Goal: Information Seeking & Learning: Check status

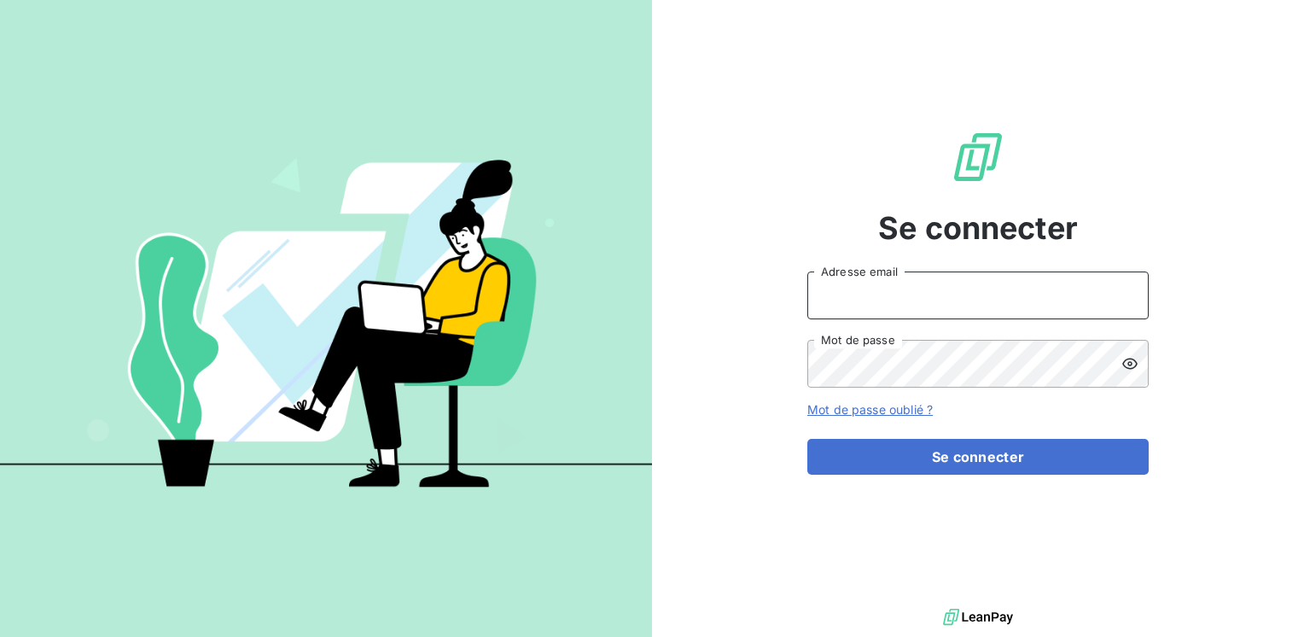
click at [872, 306] on input "Adresse email" at bounding box center [977, 295] width 341 height 48
type input "[EMAIL_ADDRESS][PERSON_NAME][DOMAIN_NAME]"
click at [807, 439] on button "Se connecter" at bounding box center [977, 457] width 341 height 36
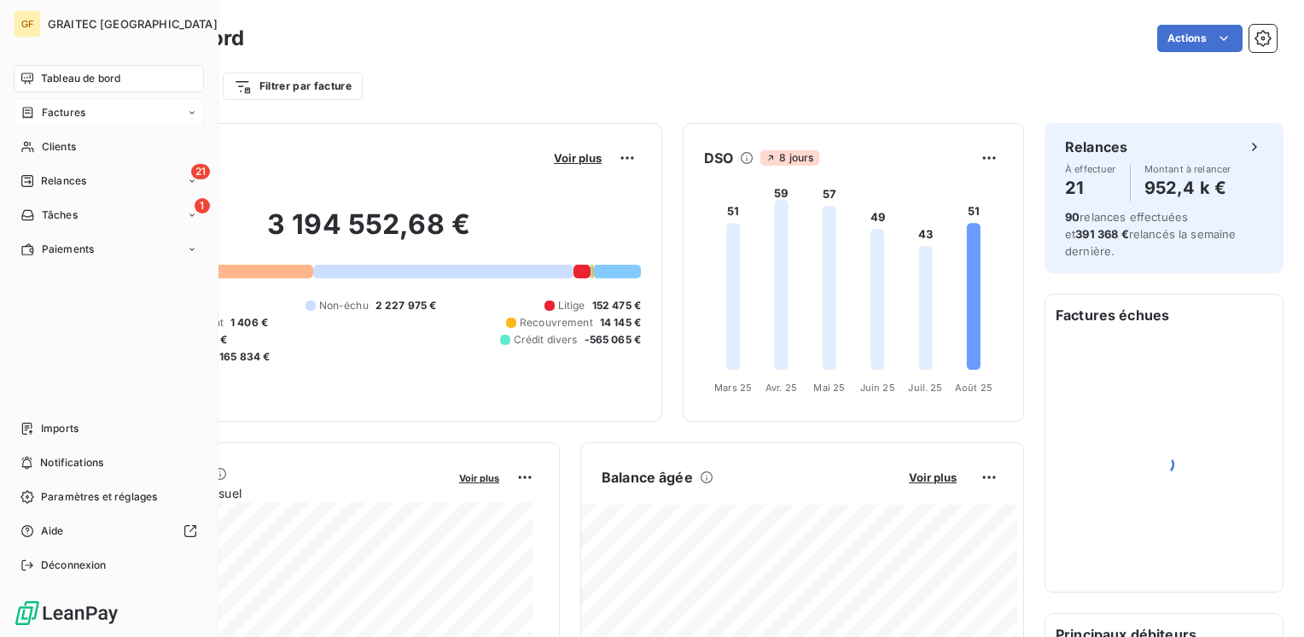
click at [71, 113] on span "Factures" at bounding box center [64, 112] width 44 height 15
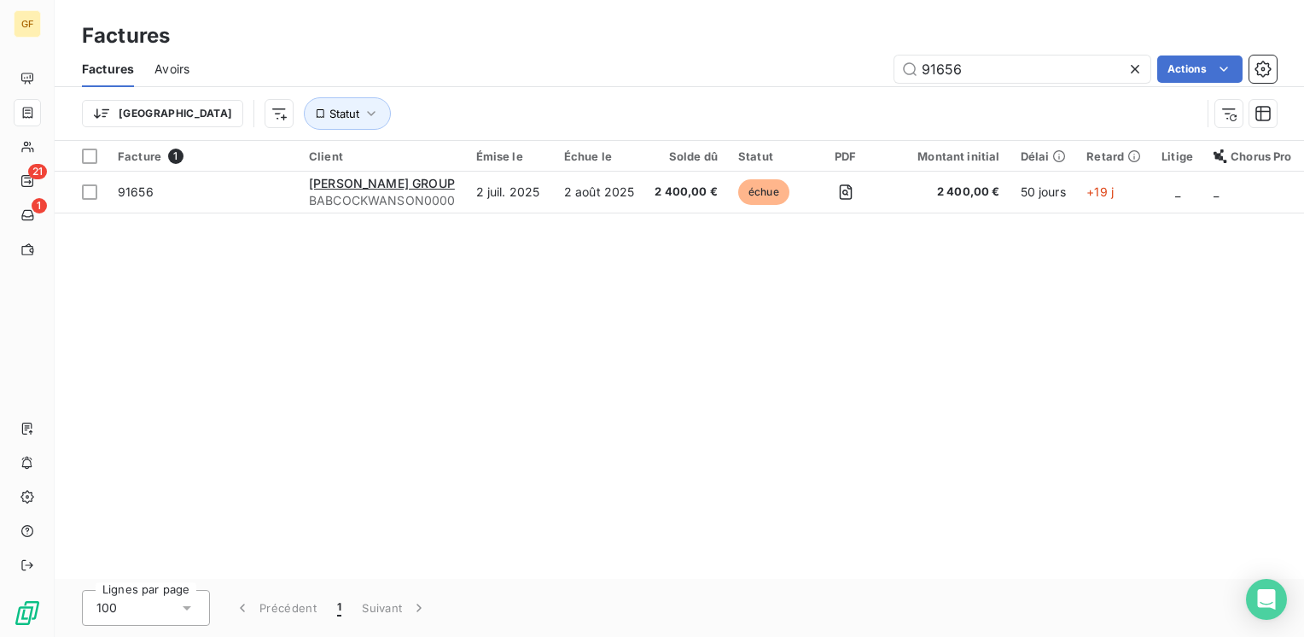
drag, startPoint x: 986, startPoint y: 61, endPoint x: 872, endPoint y: 70, distance: 113.8
click at [872, 70] on div "91656 Actions" at bounding box center [743, 68] width 1067 height 27
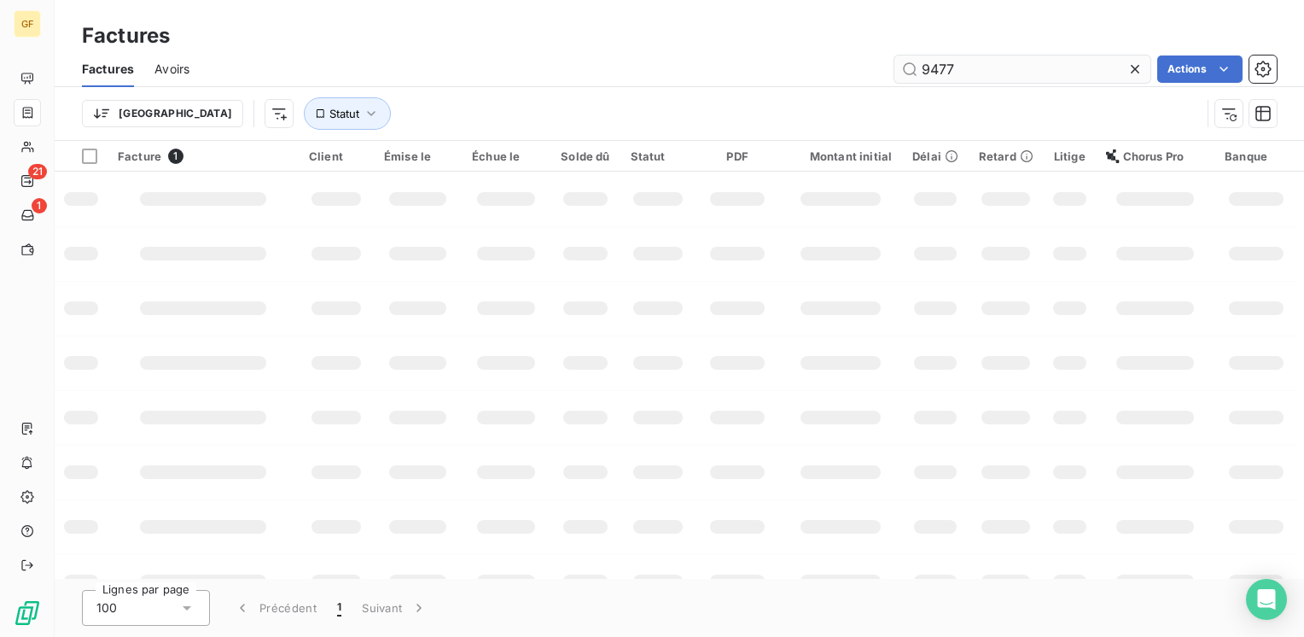
click at [932, 57] on input "9477" at bounding box center [1022, 68] width 256 height 27
click at [931, 67] on input "9477" at bounding box center [1022, 68] width 256 height 27
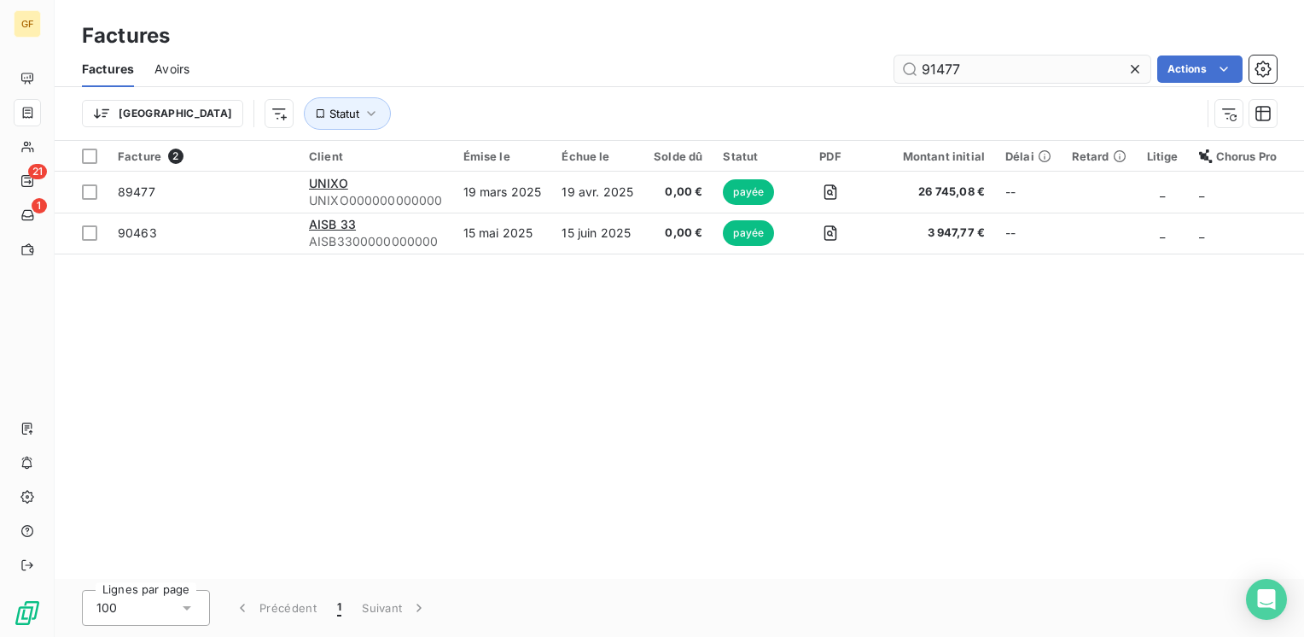
type input "91477"
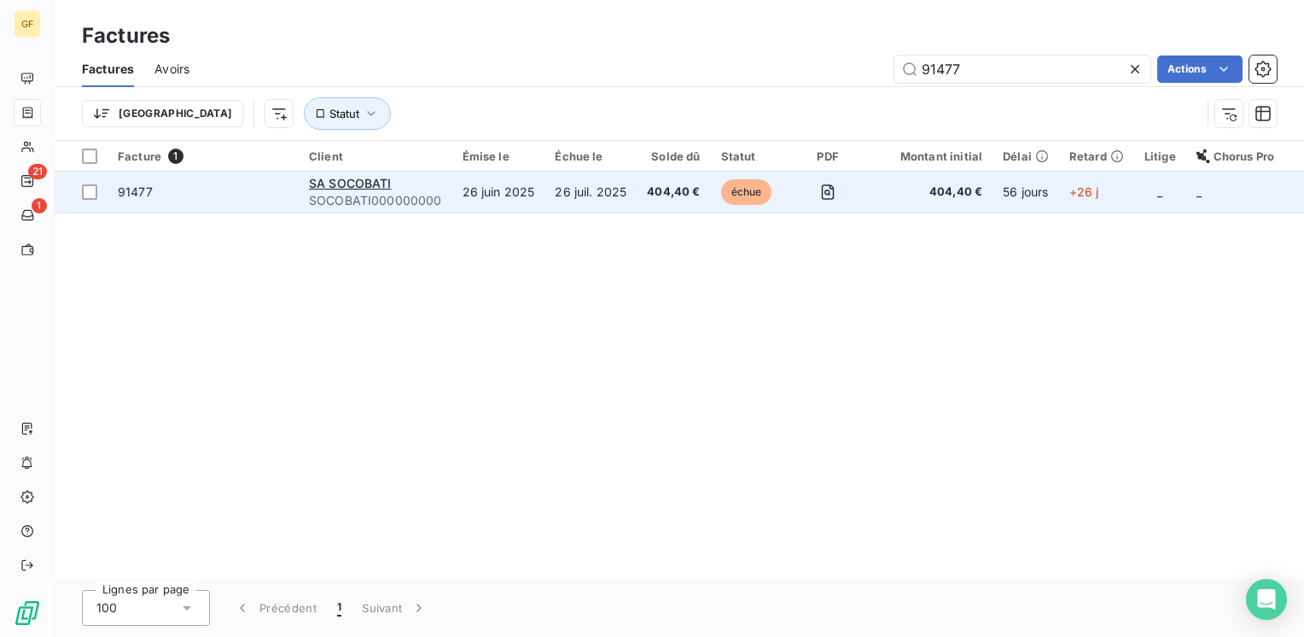
click at [363, 193] on span "SOCOBATI000000000" at bounding box center [375, 200] width 133 height 17
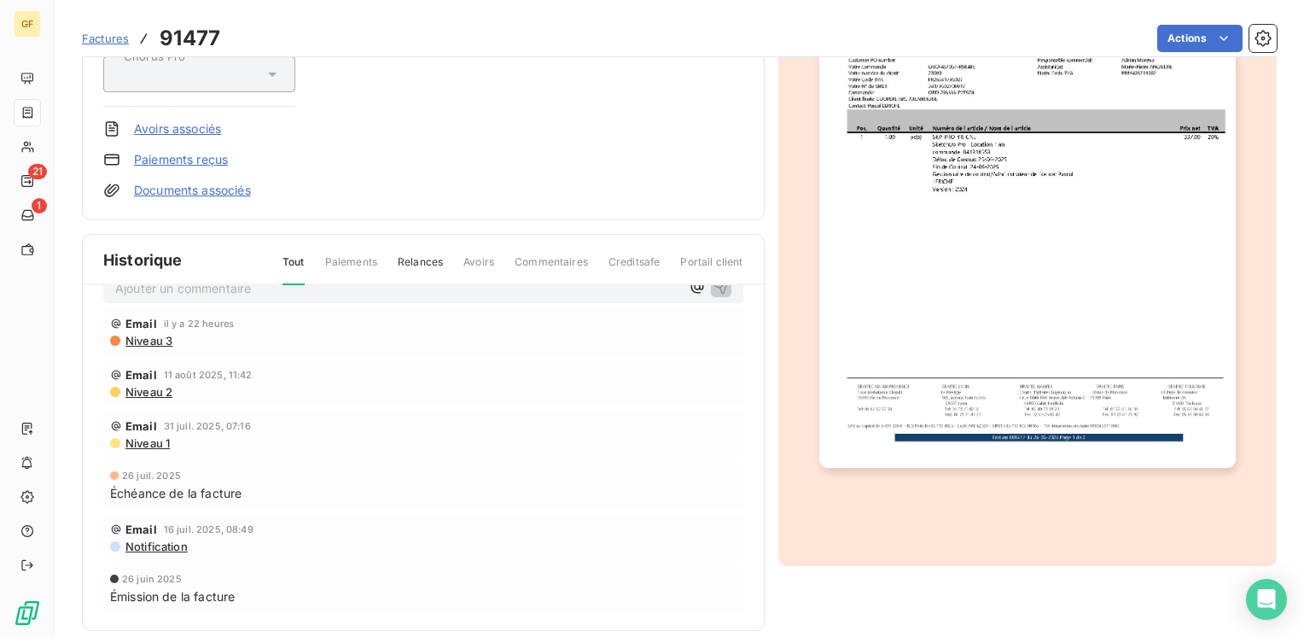
scroll to position [306, 0]
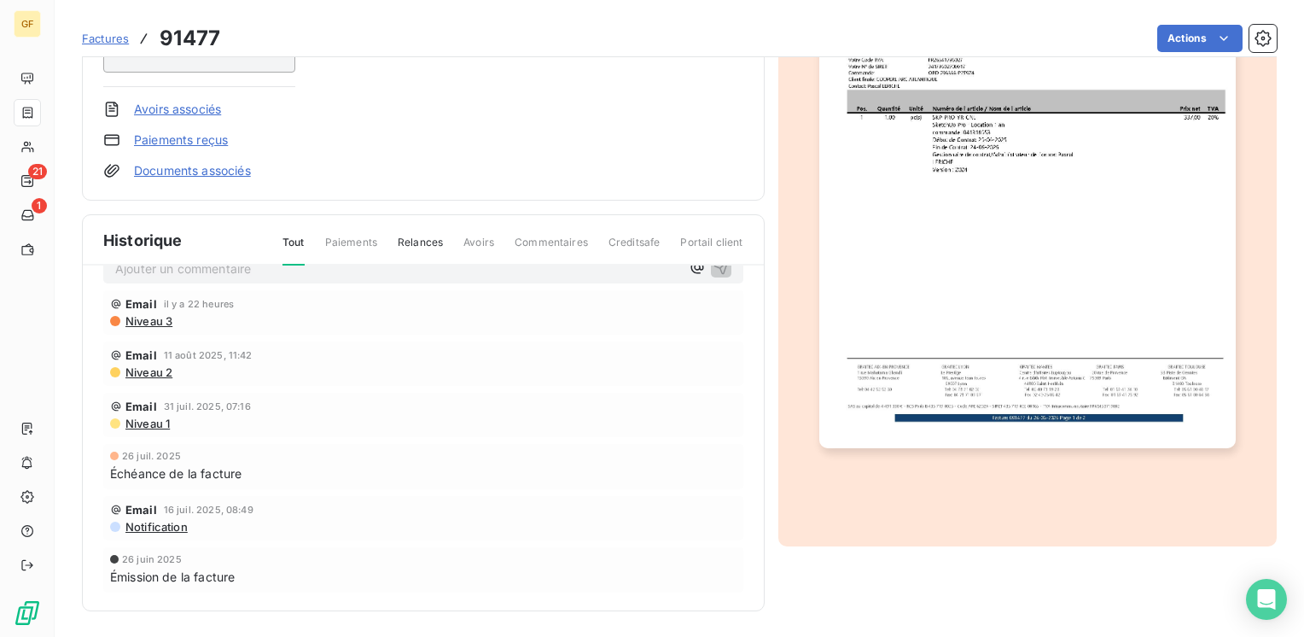
click at [236, 271] on p "Ajouter un commentaire ﻿" at bounding box center [397, 268] width 565 height 21
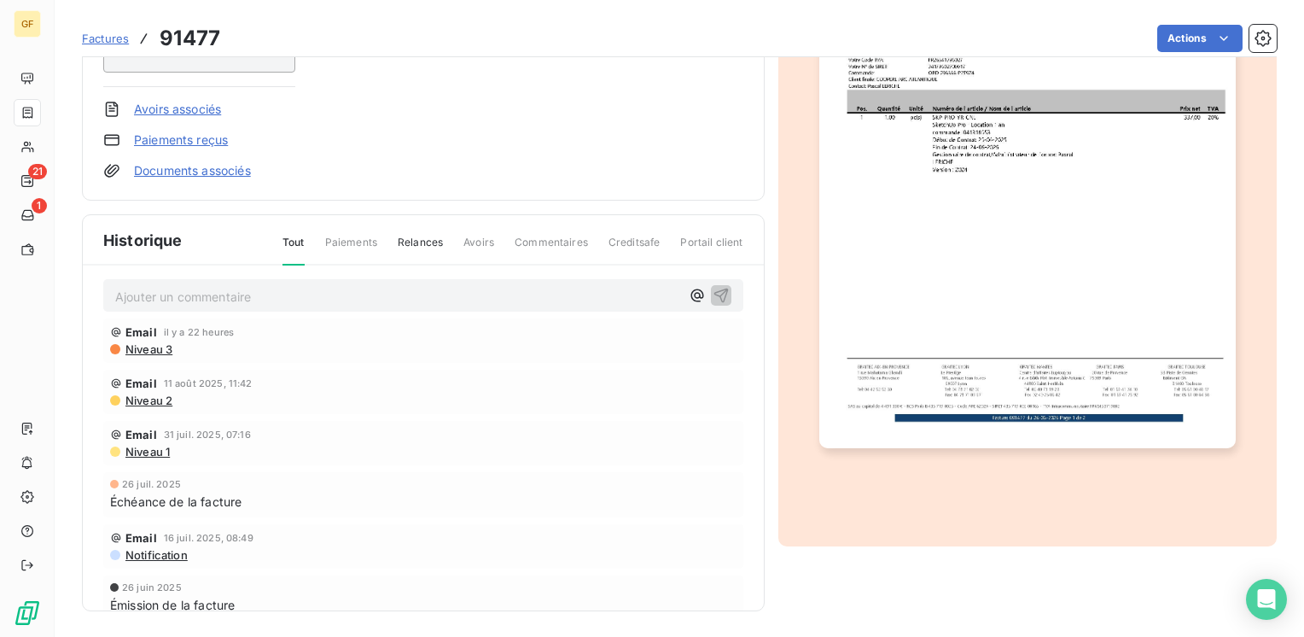
scroll to position [0, 0]
click at [140, 294] on span "RETROUR CLIENT" at bounding box center [166, 301] width 103 height 15
click at [211, 296] on span "RETOUR CLIENT" at bounding box center [163, 301] width 96 height 15
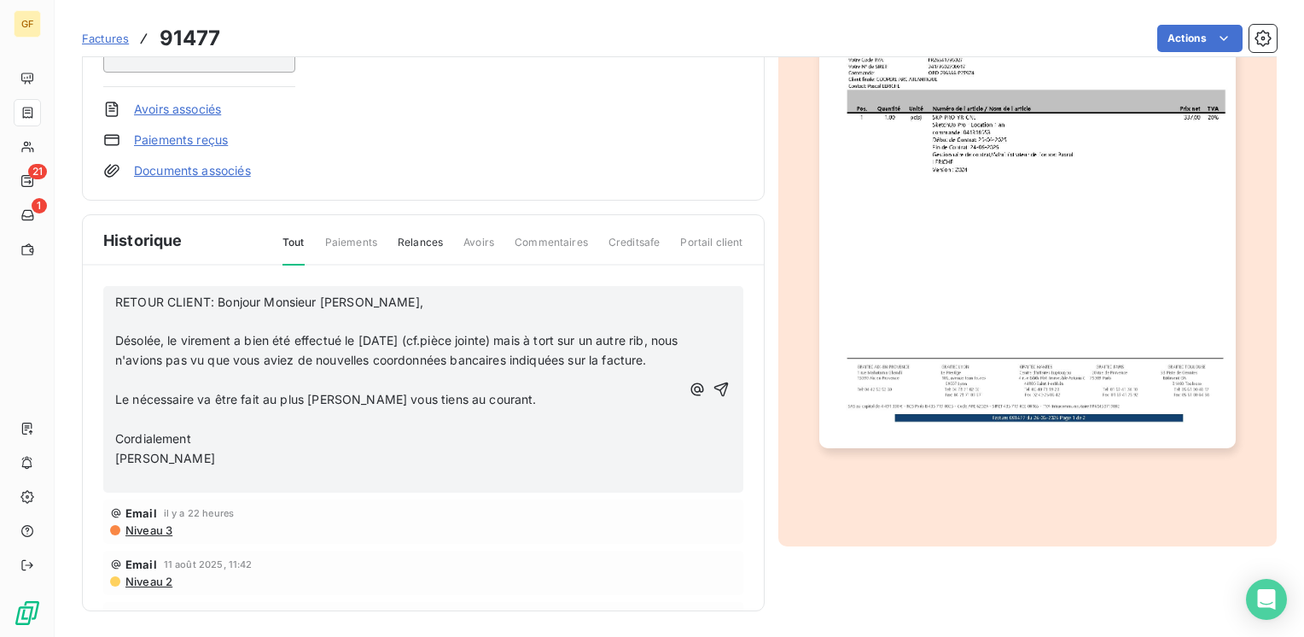
click at [376, 299] on p "RETOUR CLIENT: Bonjour Monsieur [PERSON_NAME]," at bounding box center [397, 303] width 565 height 20
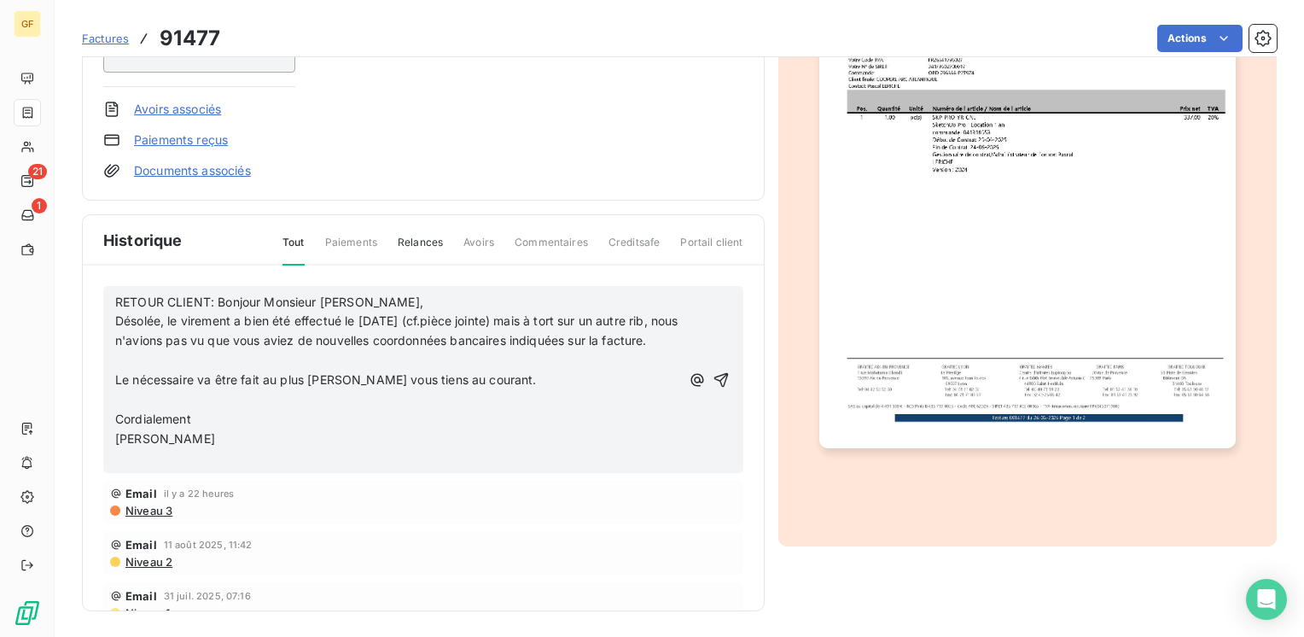
click at [167, 331] on p "Désolée, le virement a bien été effectué le [DATE] (cf.pièce jointe) mais à tor…" at bounding box center [397, 321] width 565 height 20
click at [169, 351] on p "Désolée, le virement a bien été effectué le [DATE] (cf.pièce jointe) mais à tor…" at bounding box center [401, 330] width 572 height 39
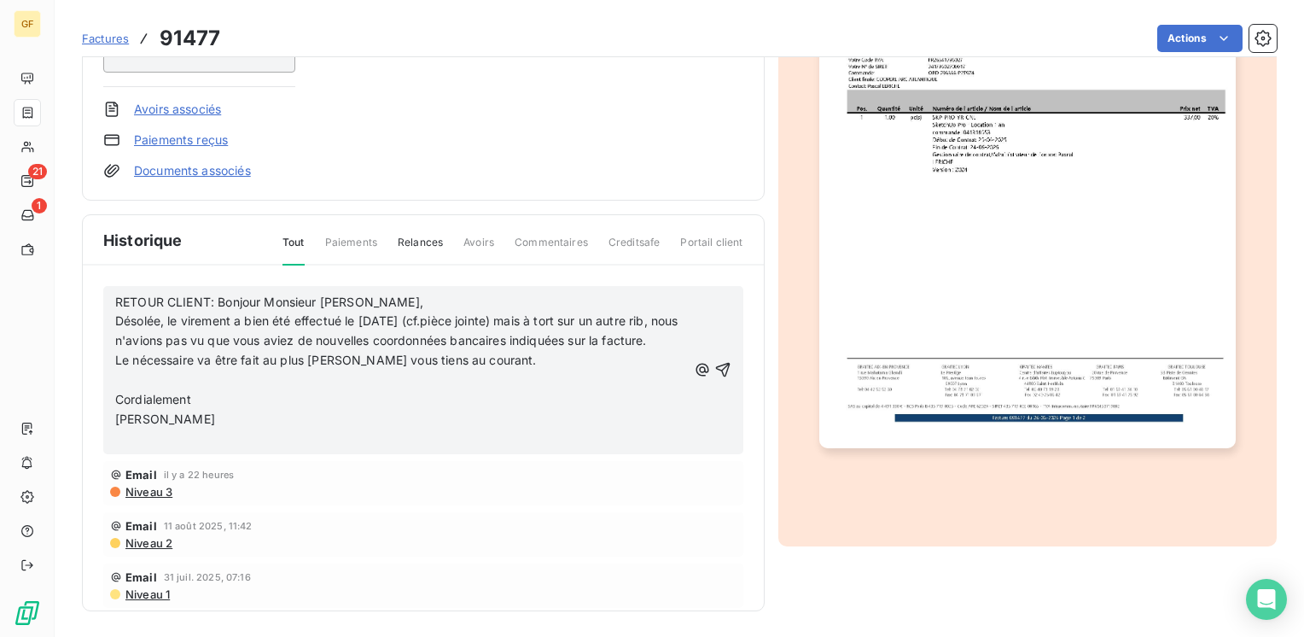
click at [478, 370] on p "Le nécessaire va être fait au plus [PERSON_NAME] vous tiens au courant." at bounding box center [401, 361] width 572 height 20
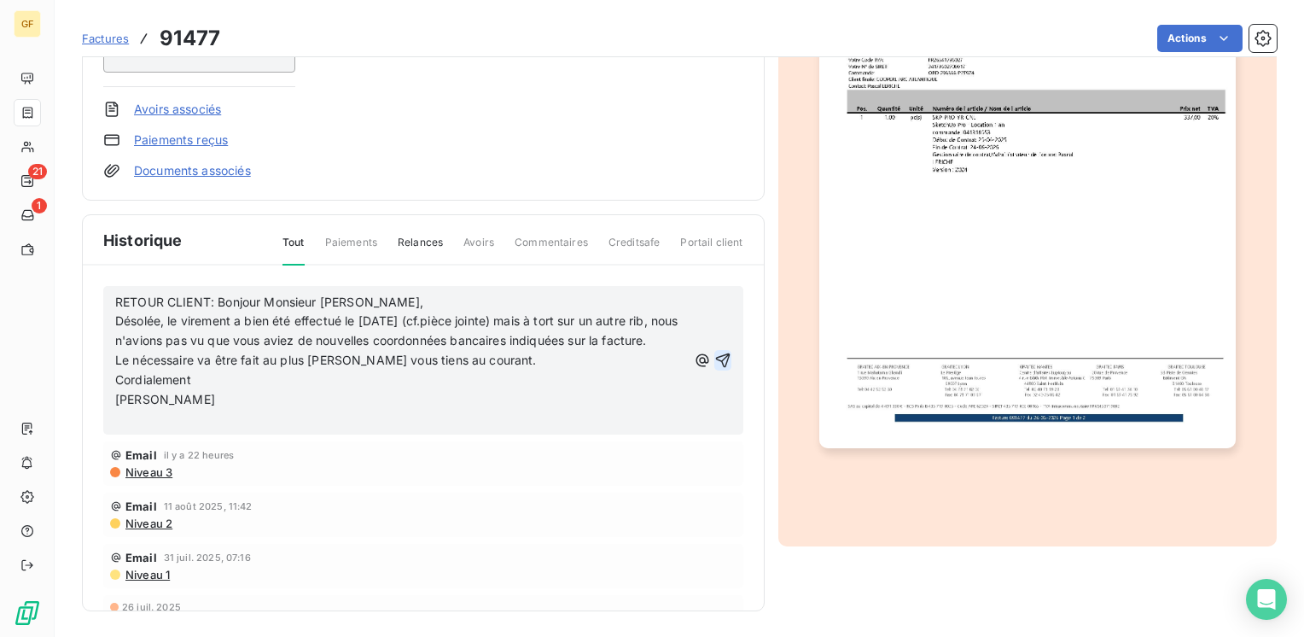
click at [714, 367] on icon "button" at bounding box center [722, 360] width 17 height 17
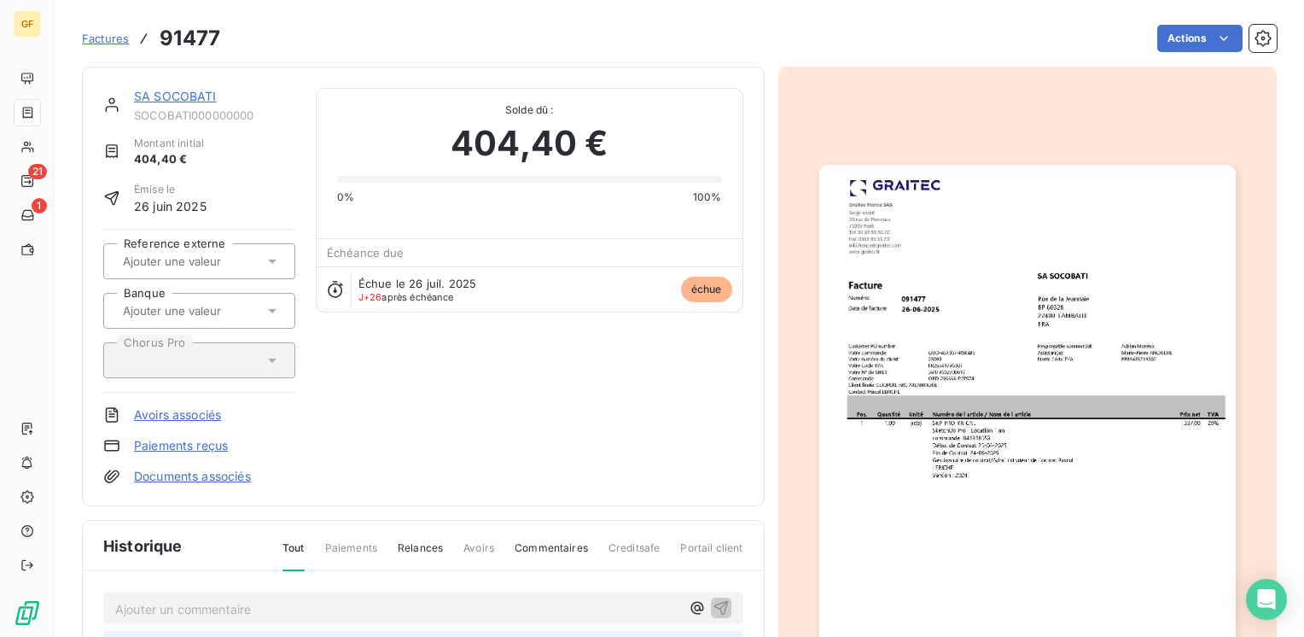
click at [195, 99] on link "SA SOCOBATI" at bounding box center [175, 96] width 83 height 15
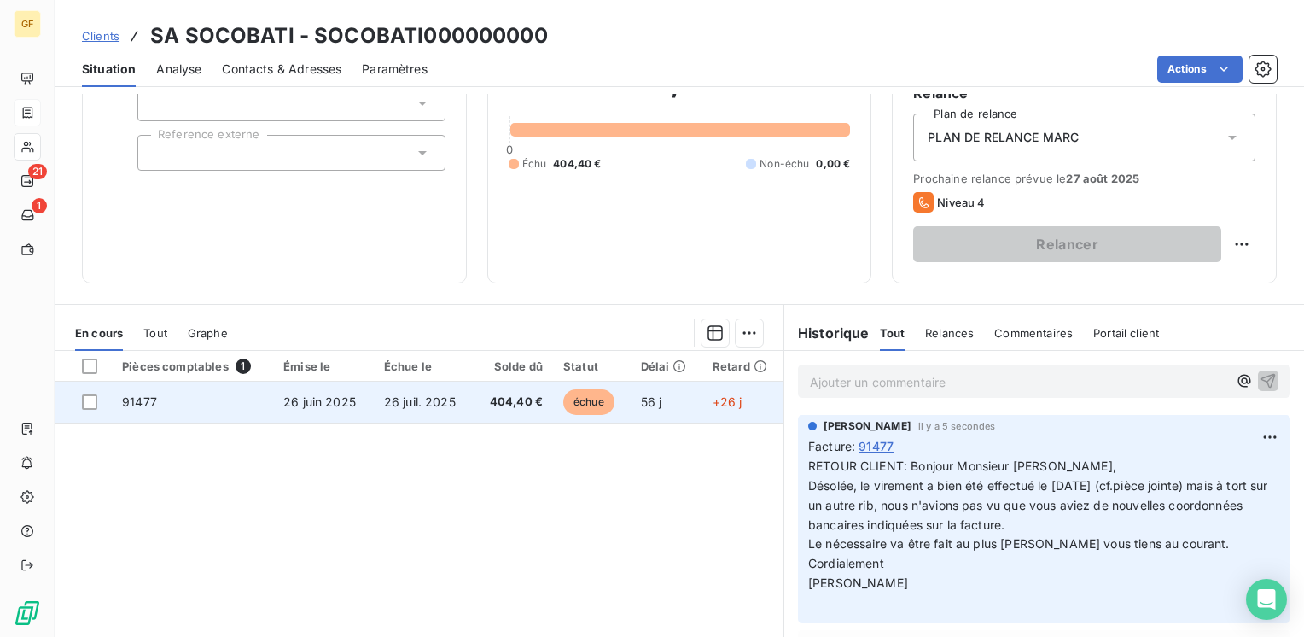
scroll to position [178, 0]
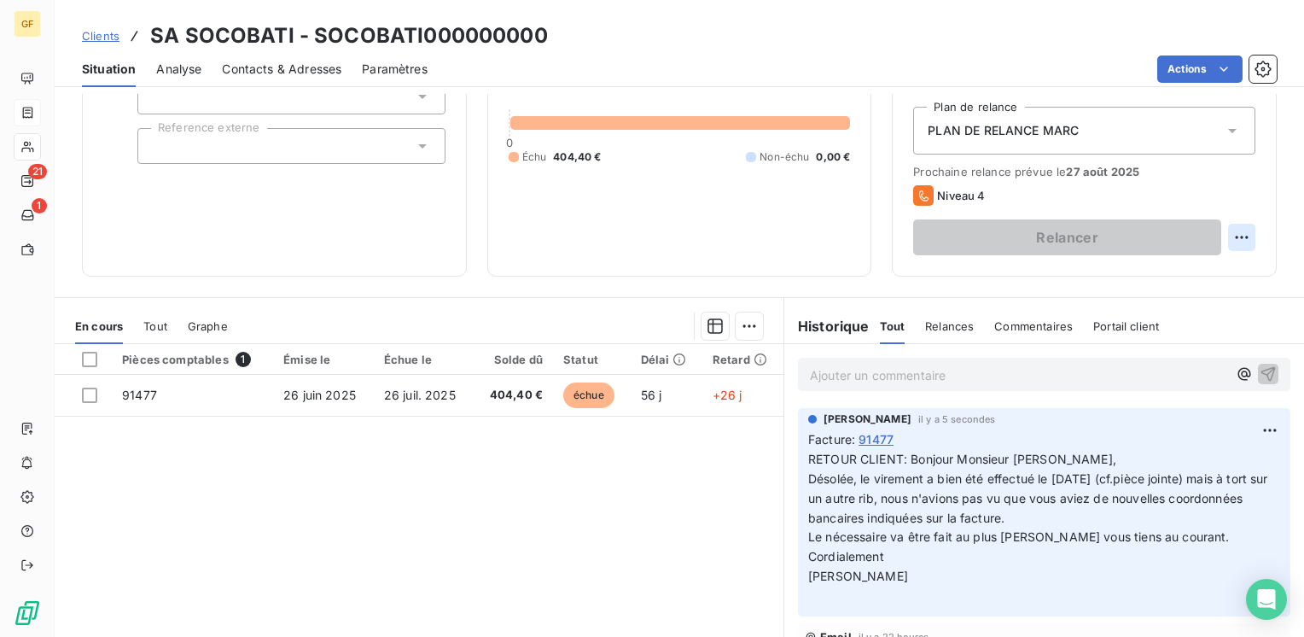
click at [1232, 235] on html "GF 21 1 Clients SA SOCOBATI - SOCOBATI000000000 Situation Analyse Contacts & Ad…" at bounding box center [652, 318] width 1304 height 637
click at [630, 233] on html "GF 21 1 Clients SA SOCOBATI - SOCOBATI000000000 Situation Analyse Contacts & Ad…" at bounding box center [652, 318] width 1304 height 637
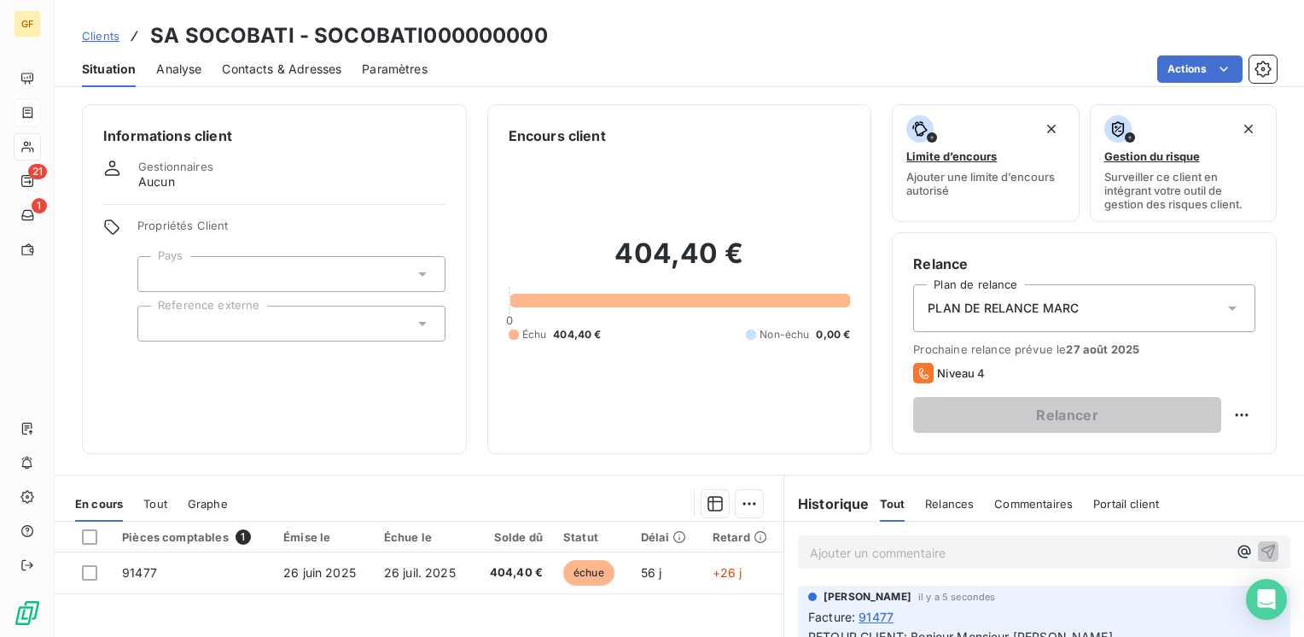
scroll to position [0, 0]
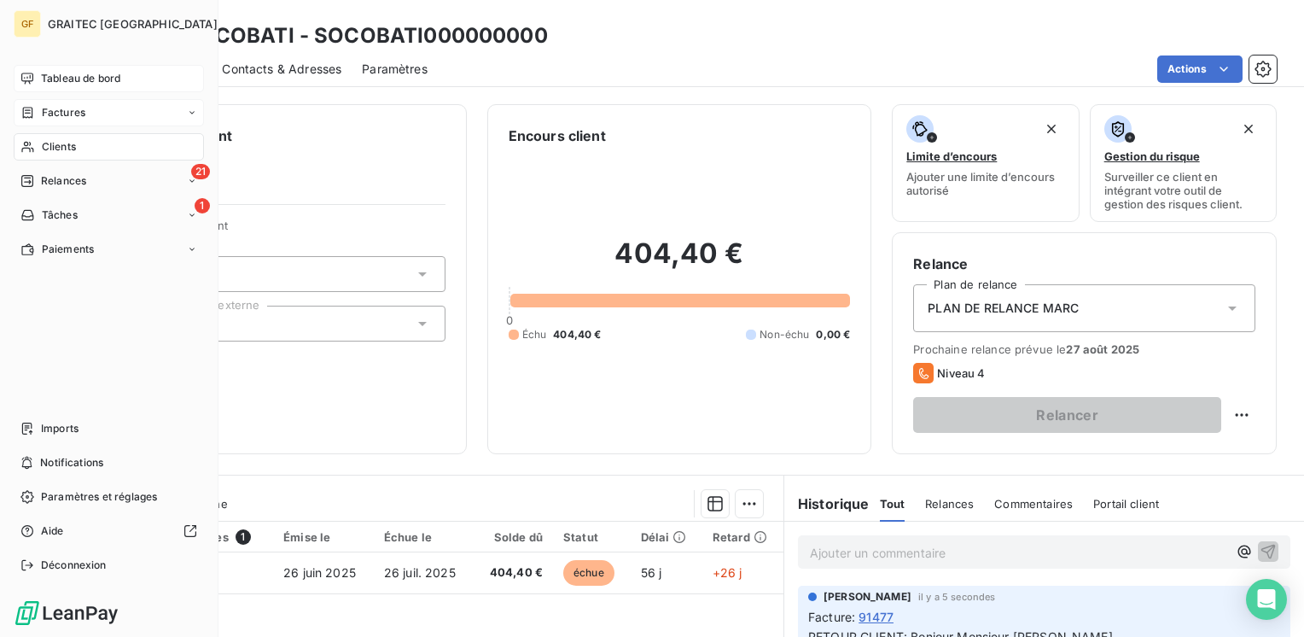
click at [79, 78] on span "Tableau de bord" at bounding box center [80, 78] width 79 height 15
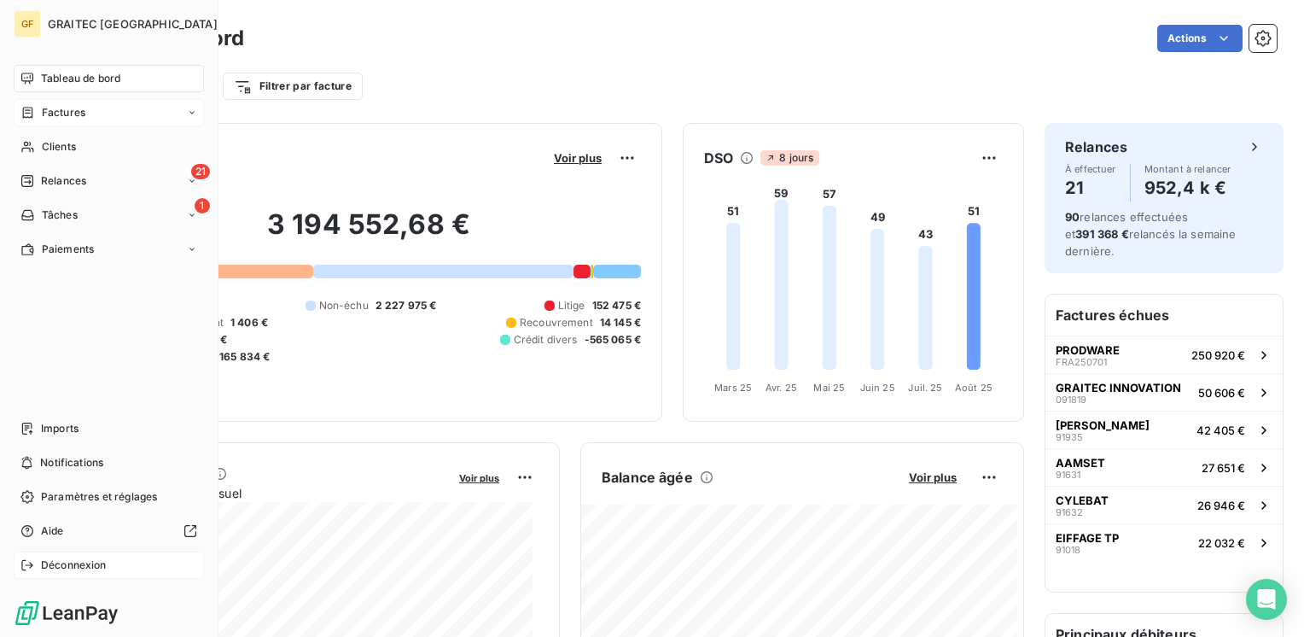
click at [56, 568] on span "Déconnexion" at bounding box center [74, 564] width 66 height 15
